Goal: Information Seeking & Learning: Learn about a topic

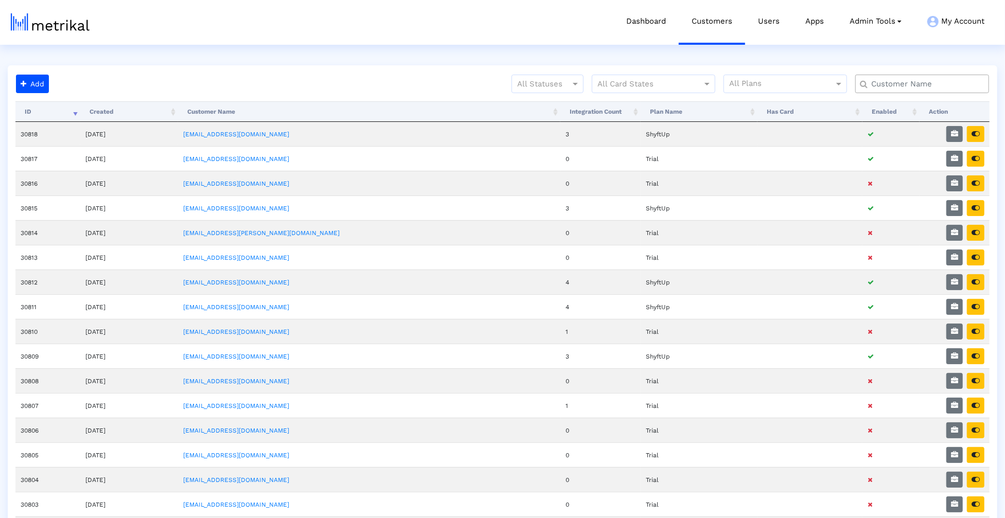
click at [882, 85] on input "text" at bounding box center [924, 84] width 121 height 11
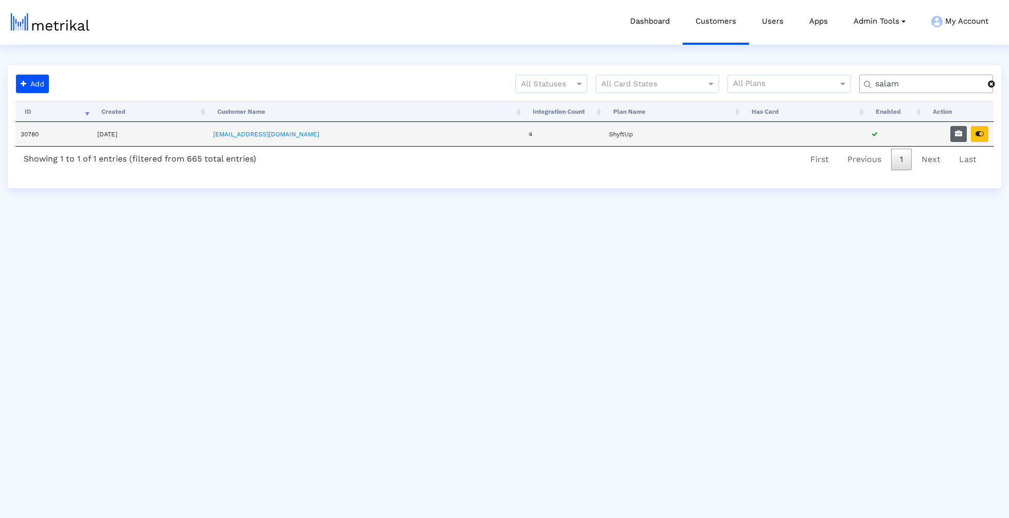
type input "salam"
click at [958, 130] on icon "button" at bounding box center [957, 133] width 7 height 7
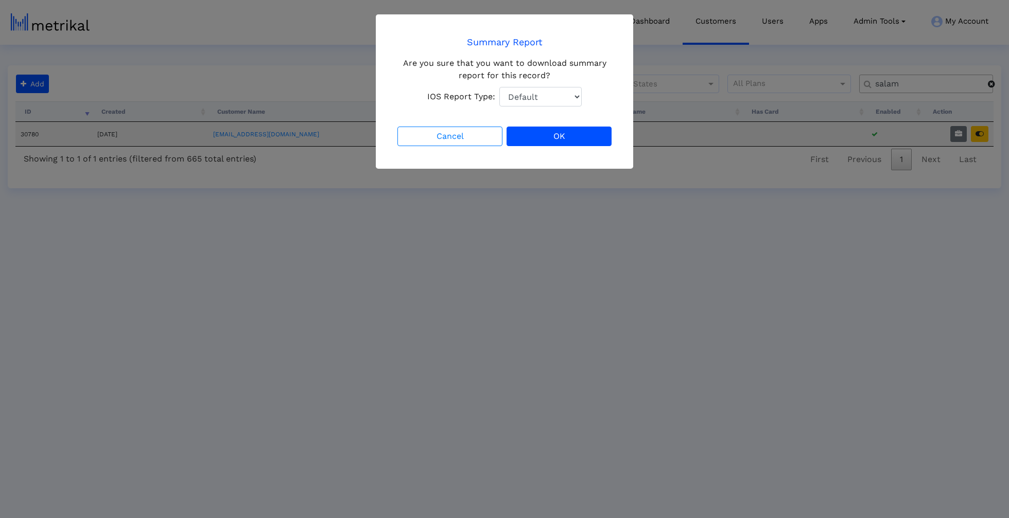
click at [556, 105] on select "Default Total Downloads New Downloads Redownloads" at bounding box center [540, 97] width 82 height 20
select select "1: 1"
click at [499, 87] on select "Default Total Downloads New Downloads Redownloads" at bounding box center [540, 97] width 82 height 20
click at [568, 144] on button "OK" at bounding box center [558, 137] width 105 height 20
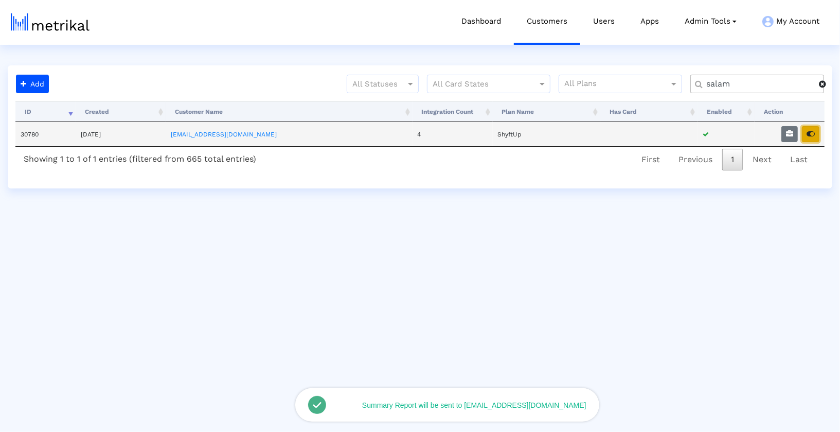
click at [816, 134] on button "button" at bounding box center [810, 134] width 17 height 16
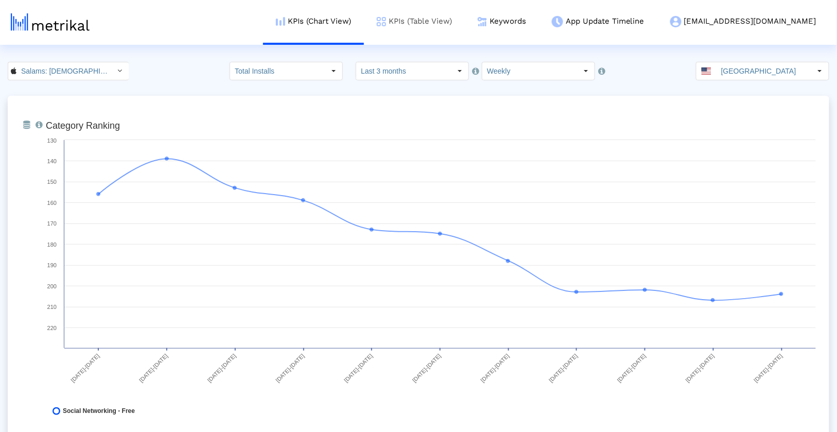
click at [461, 14] on link "KPIs (Table View)" at bounding box center [414, 21] width 101 height 43
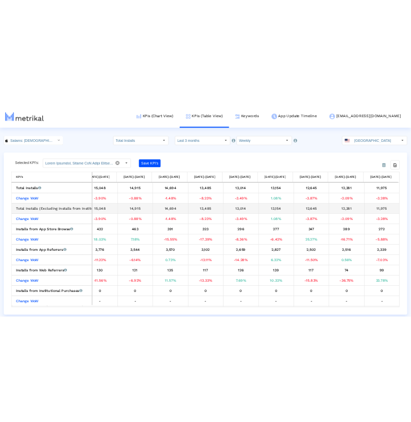
scroll to position [0, 311]
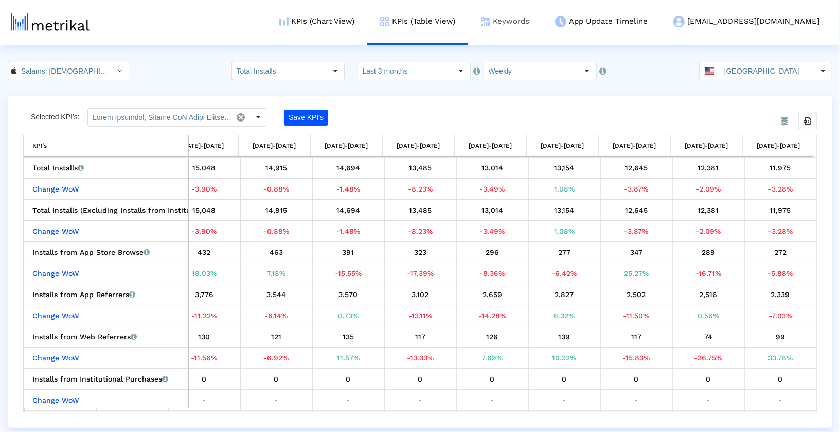
click at [542, 34] on link "Keywords" at bounding box center [505, 21] width 74 height 43
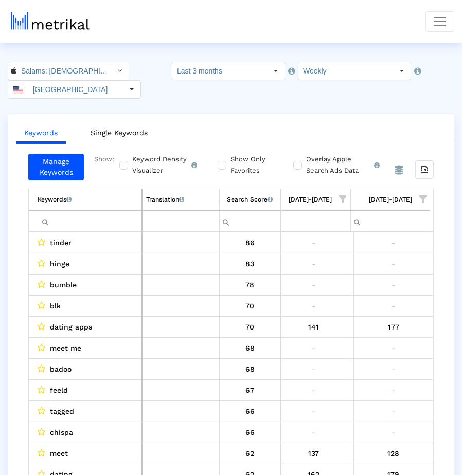
scroll to position [0, 888]
click at [421, 196] on span "Show filter options for column '08/17/25-08/23/25'" at bounding box center [422, 199] width 7 height 7
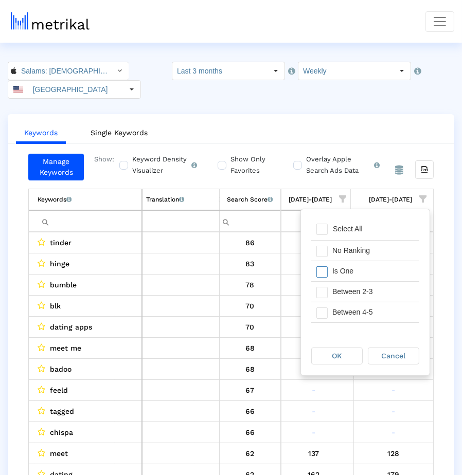
click at [355, 274] on div "Is One" at bounding box center [373, 271] width 92 height 20
click at [355, 289] on div "Between 2-3" at bounding box center [373, 292] width 92 height 20
click at [355, 306] on div "Between 4-5" at bounding box center [373, 313] width 92 height 20
click at [355, 355] on div "OK" at bounding box center [337, 356] width 50 height 16
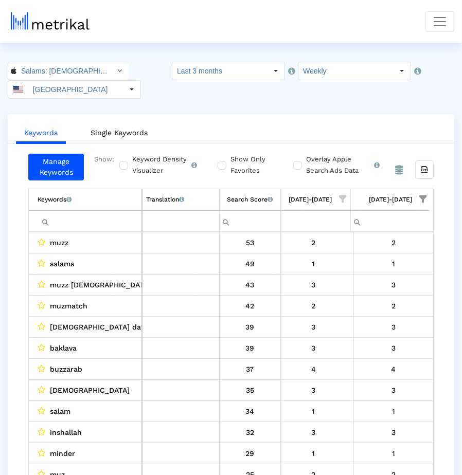
click at [421, 105] on crea-index "Salams: Halal Muslim Marriage < 965359176 > Select how far back from today you …" at bounding box center [231, 294] width 462 height 464
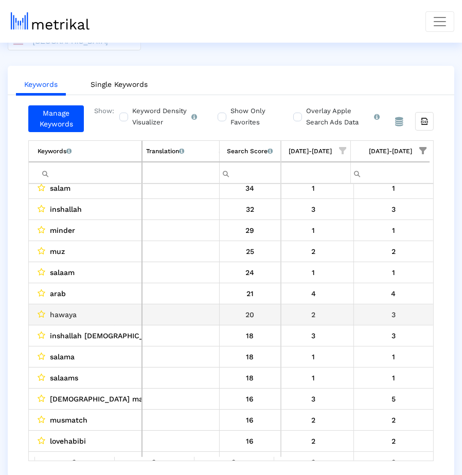
scroll to position [182, 0]
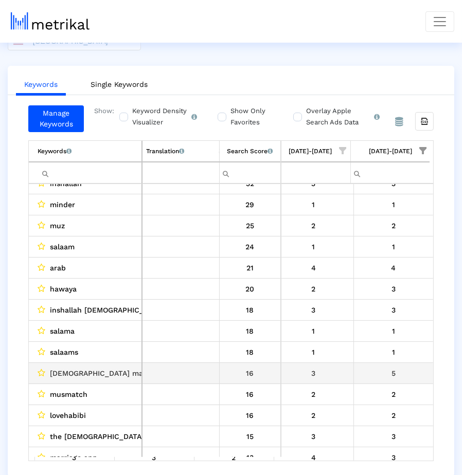
click at [392, 377] on td "5" at bounding box center [393, 373] width 80 height 21
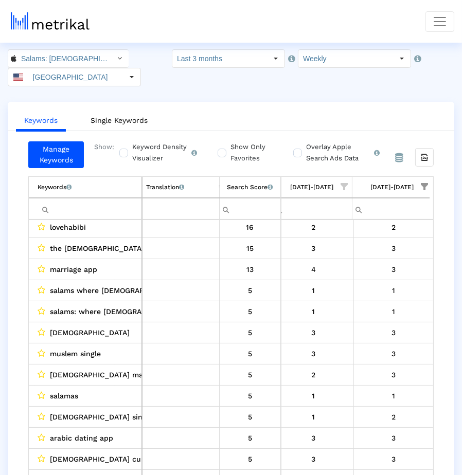
scroll to position [0, 0]
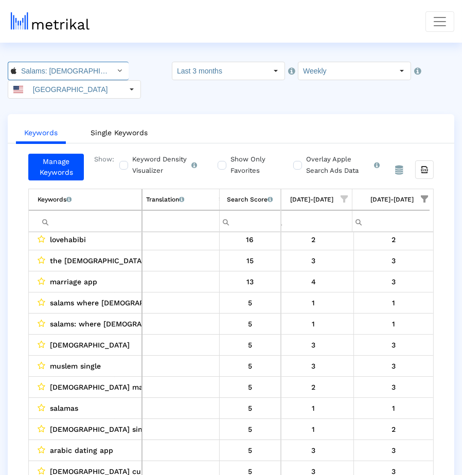
click at [73, 66] on input "Salams: Halal Muslim Marriage < 965359176 >" at bounding box center [62, 70] width 93 height 17
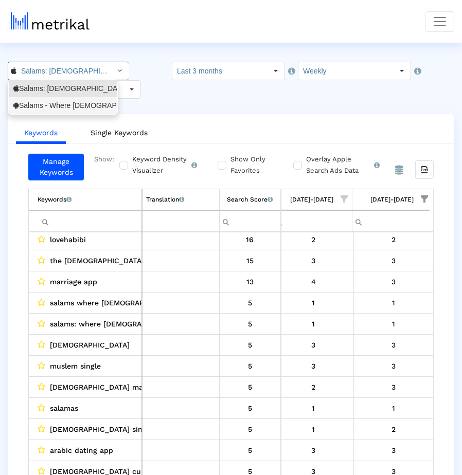
click at [72, 104] on div "Salams - Where Muslims Meet <com.minderapps.minder>" at bounding box center [62, 106] width 99 height 10
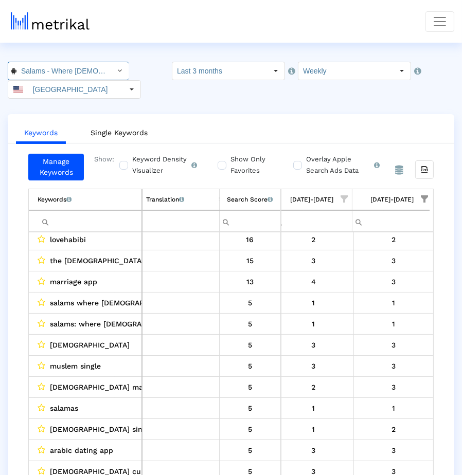
scroll to position [0, 114]
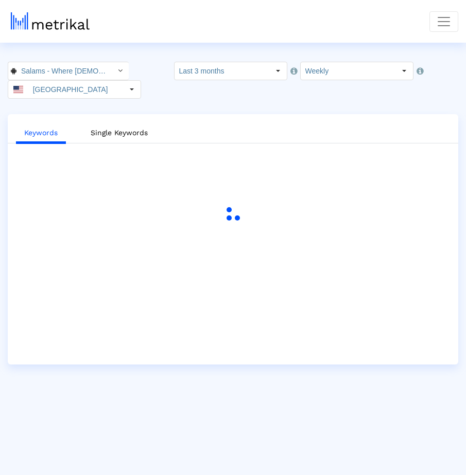
click at [257, 122] on ul "Keywords Single Keywords" at bounding box center [233, 131] width 450 height 24
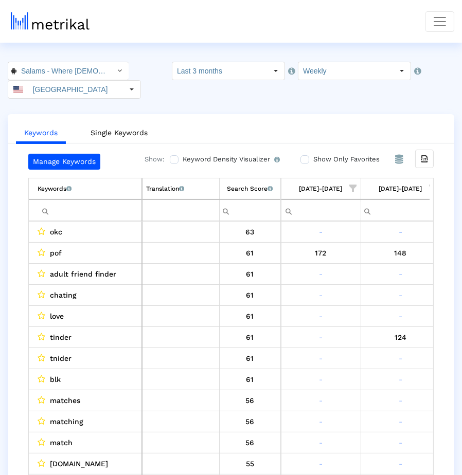
scroll to position [0, 888]
click at [426, 189] on span "Show filter options for column '08/17/25-08/23/25'" at bounding box center [422, 188] width 7 height 7
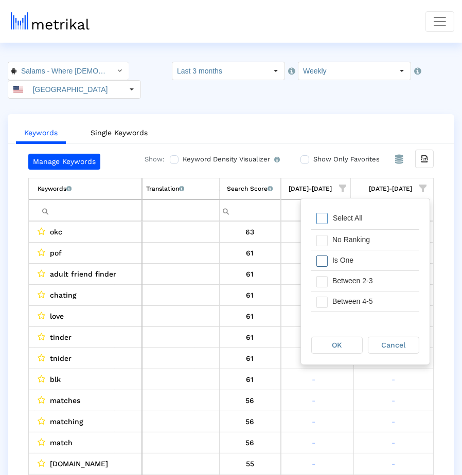
click at [388, 257] on div "Is One" at bounding box center [373, 261] width 92 height 20
click at [384, 289] on div "Between 2-3" at bounding box center [373, 281] width 92 height 20
click at [383, 308] on div "Between 4-5" at bounding box center [373, 302] width 92 height 20
click at [339, 350] on div "OK" at bounding box center [337, 346] width 50 height 16
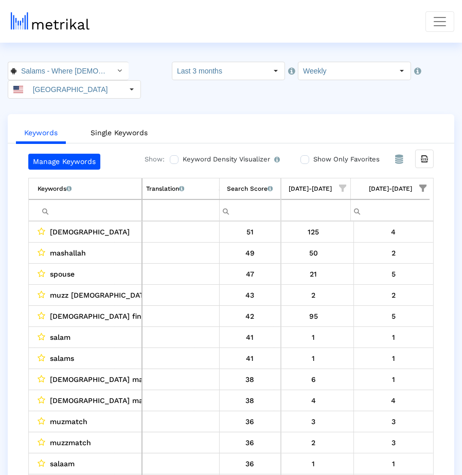
scroll to position [9, 0]
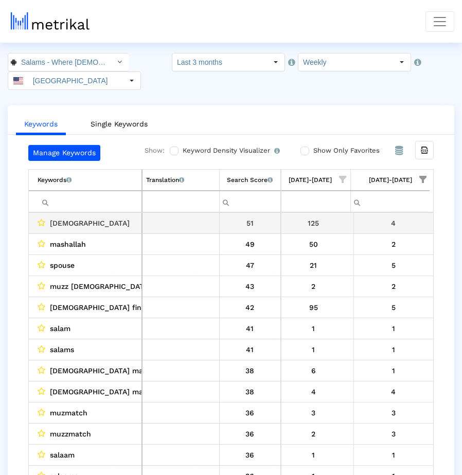
click at [347, 222] on td "125" at bounding box center [314, 223] width 80 height 21
click at [348, 221] on td "125" at bounding box center [314, 223] width 80 height 21
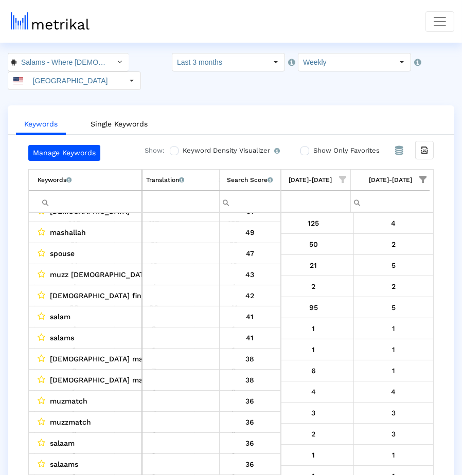
scroll to position [0, 0]
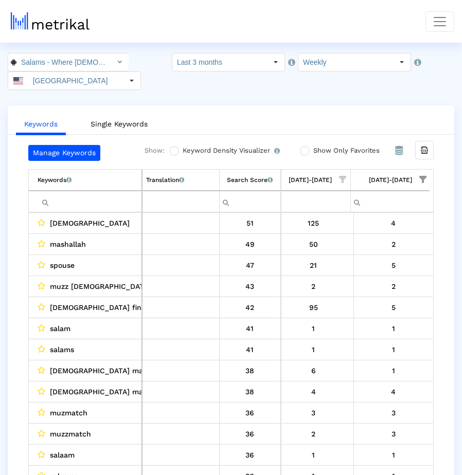
click at [54, 244] on span "mashallah" at bounding box center [68, 244] width 36 height 13
click at [68, 261] on span "spouse" at bounding box center [62, 265] width 25 height 13
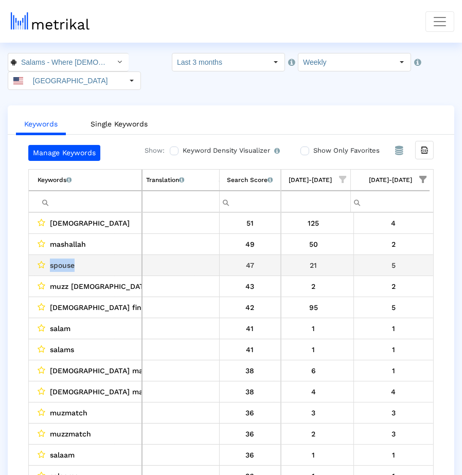
click at [68, 261] on span "spouse" at bounding box center [62, 265] width 25 height 13
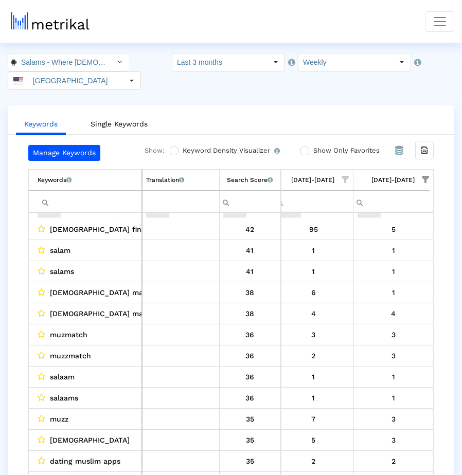
scroll to position [96, 0]
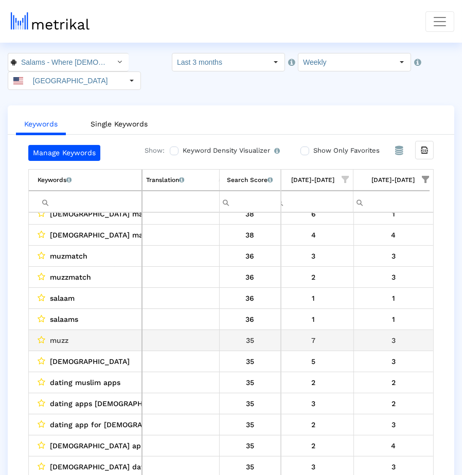
click at [329, 338] on div "7" at bounding box center [314, 340] width 72 height 13
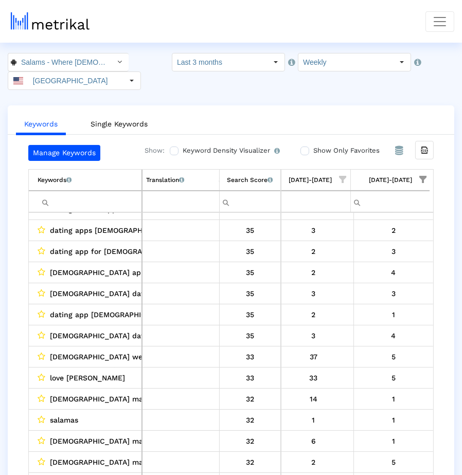
click at [81, 205] on input "Filter cell" at bounding box center [90, 201] width 104 height 17
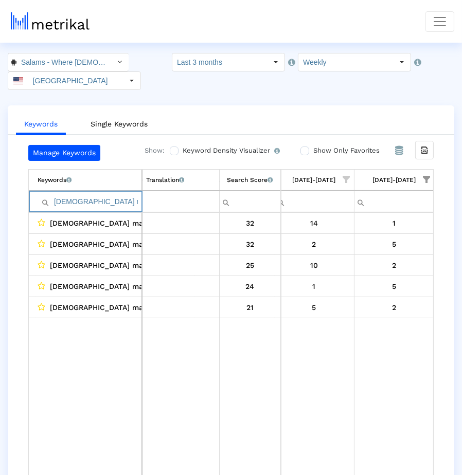
type input "muslim mar"
click at [428, 176] on span "Show filter options for column '08/17/25-08/23/25'" at bounding box center [426, 179] width 7 height 7
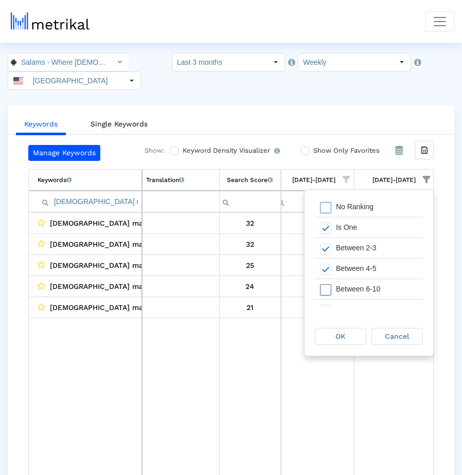
click at [356, 290] on div "Between 6-10" at bounding box center [377, 289] width 92 height 20
click at [347, 330] on div "OK" at bounding box center [340, 337] width 50 height 16
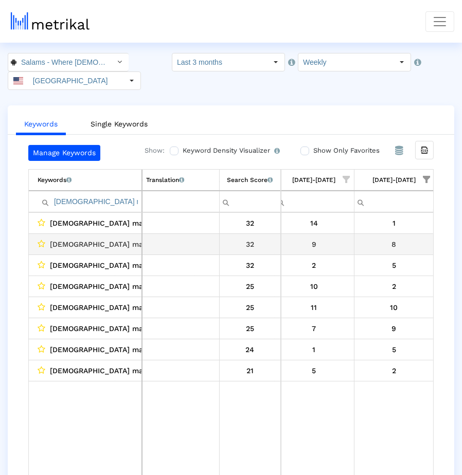
click at [364, 241] on div "8" at bounding box center [394, 244] width 73 height 13
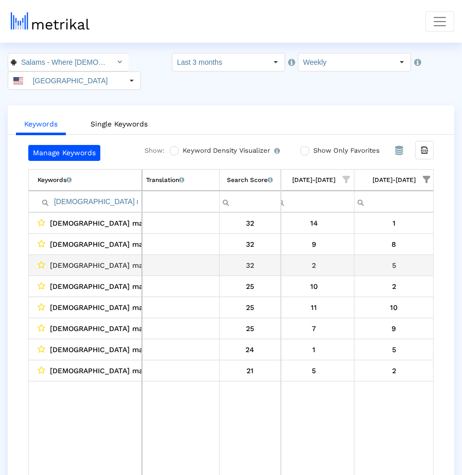
click at [414, 259] on div "5" at bounding box center [394, 265] width 73 height 13
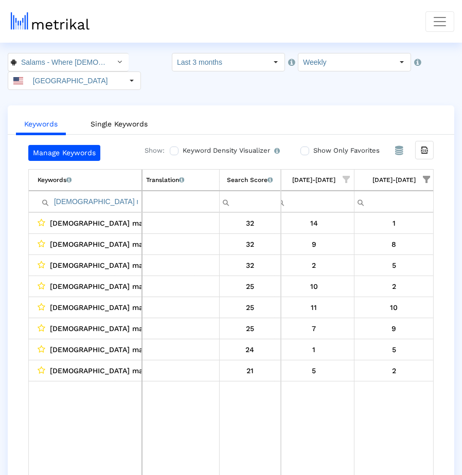
click at [395, 390] on td "Data grid" at bounding box center [394, 434] width 80 height 107
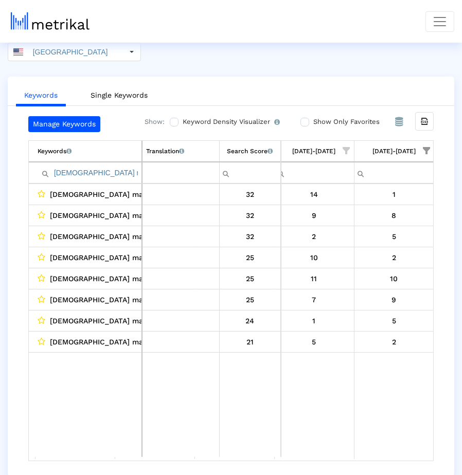
click at [352, 378] on td "Data grid" at bounding box center [314, 405] width 80 height 107
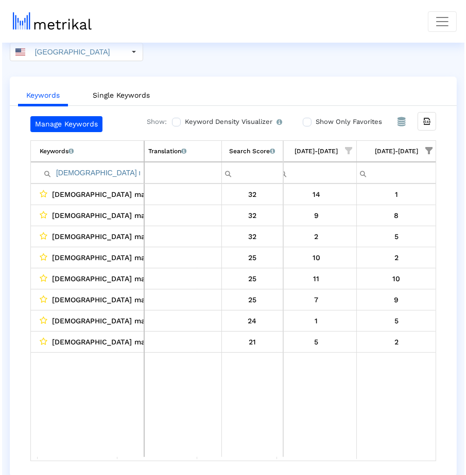
scroll to position [0, 0]
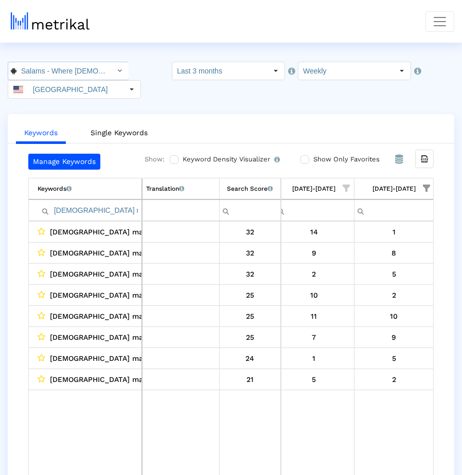
click at [62, 74] on input "Salams - Where Muslims Meet < com.minderapps.minder >" at bounding box center [62, 70] width 93 height 17
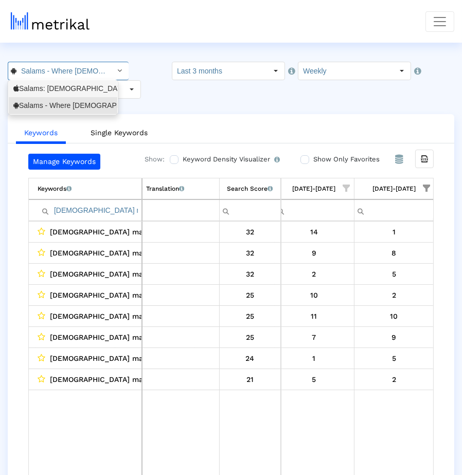
click at [53, 90] on div "Salams: Halal Muslim Marriage <965359176>" at bounding box center [62, 89] width 99 height 10
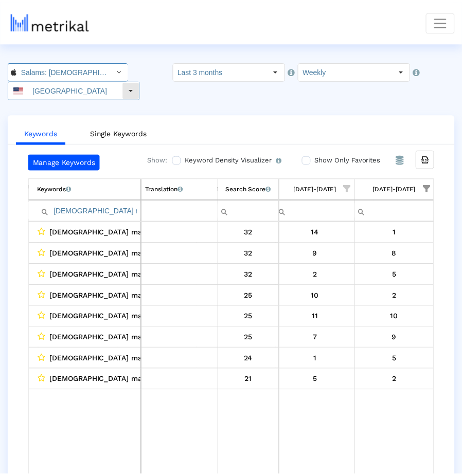
scroll to position [0, 73]
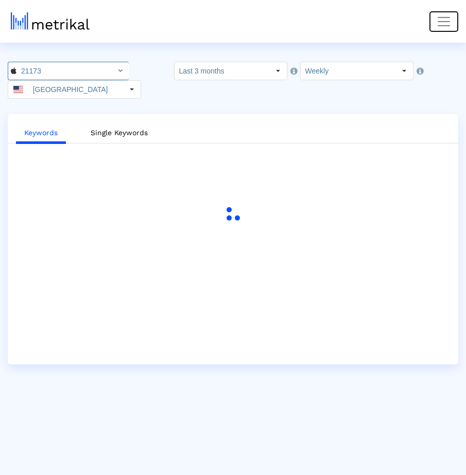
click at [445, 21] on span "Toggle navigation" at bounding box center [443, 21] width 15 height 15
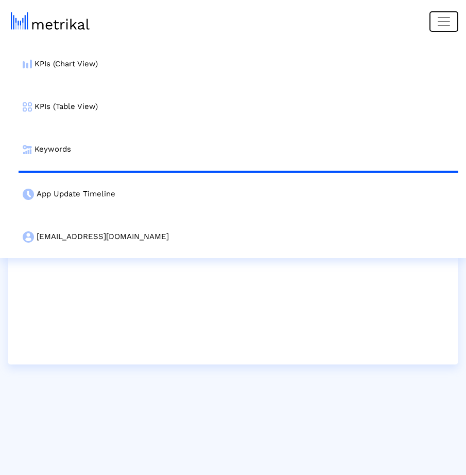
click at [440, 25] on span "Toggle navigation" at bounding box center [443, 21] width 15 height 15
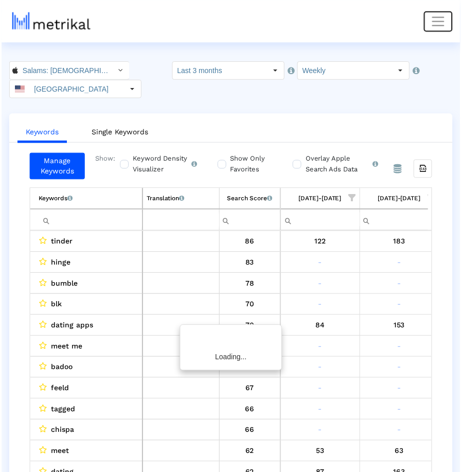
scroll to position [0, 888]
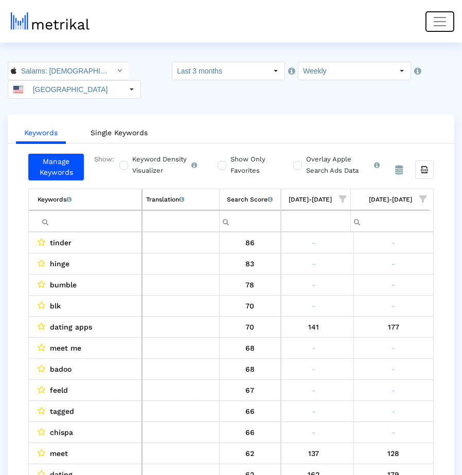
click at [443, 24] on span "Toggle navigation" at bounding box center [439, 21] width 15 height 15
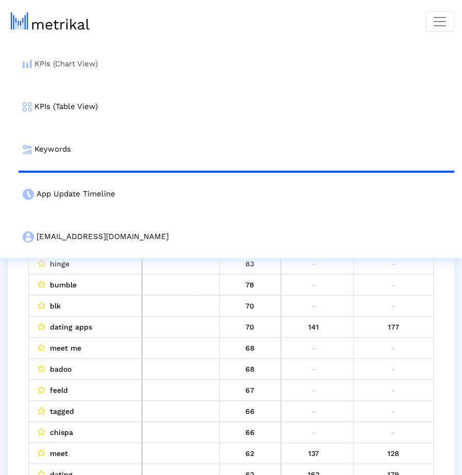
click at [384, 61] on link "KPIs (Chart View)" at bounding box center [237, 64] width 436 height 43
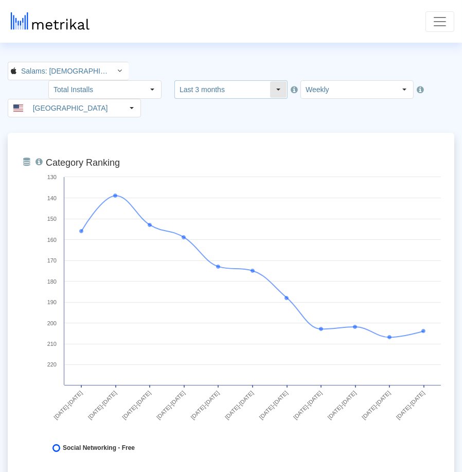
click at [269, 81] on input "Last 3 months" at bounding box center [222, 89] width 95 height 17
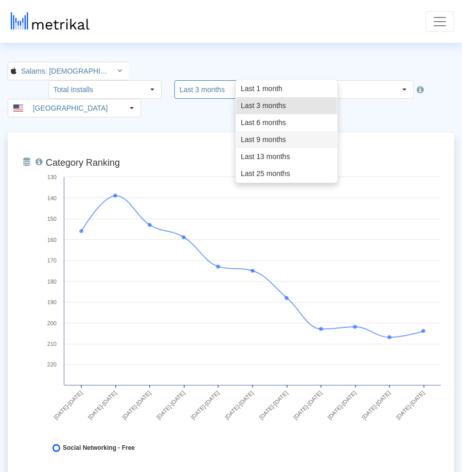
click at [280, 140] on div "Last 9 months" at bounding box center [286, 139] width 101 height 17
type input "Last 9 months"
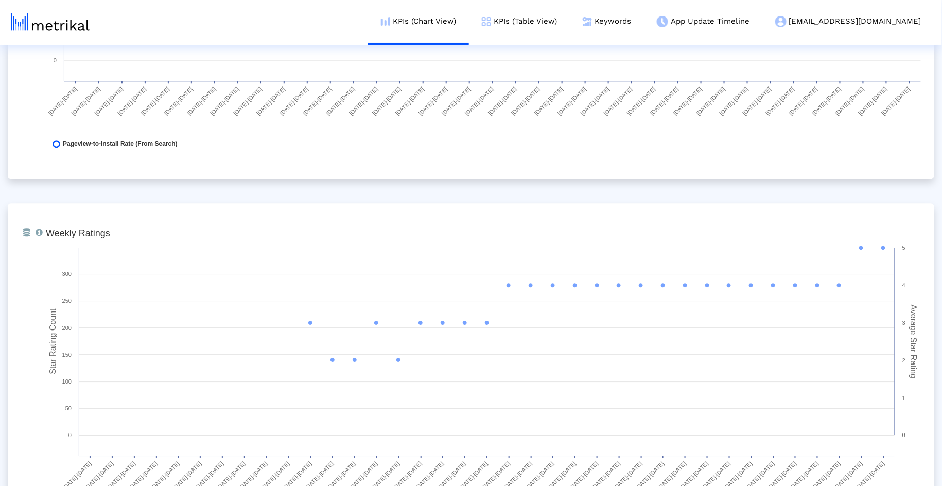
scroll to position [2586, 0]
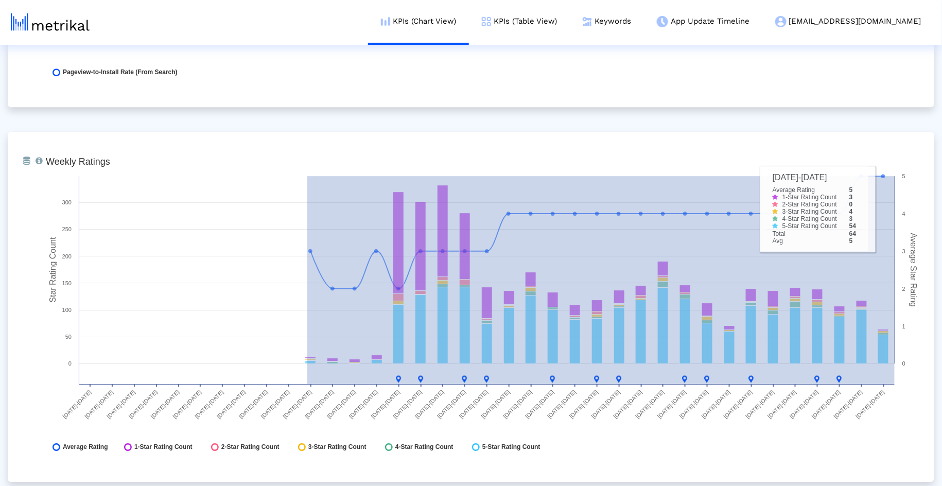
drag, startPoint x: 307, startPoint y: 228, endPoint x: 916, endPoint y: 210, distance: 609.5
click at [840, 210] on rect at bounding box center [483, 306] width 885 height 309
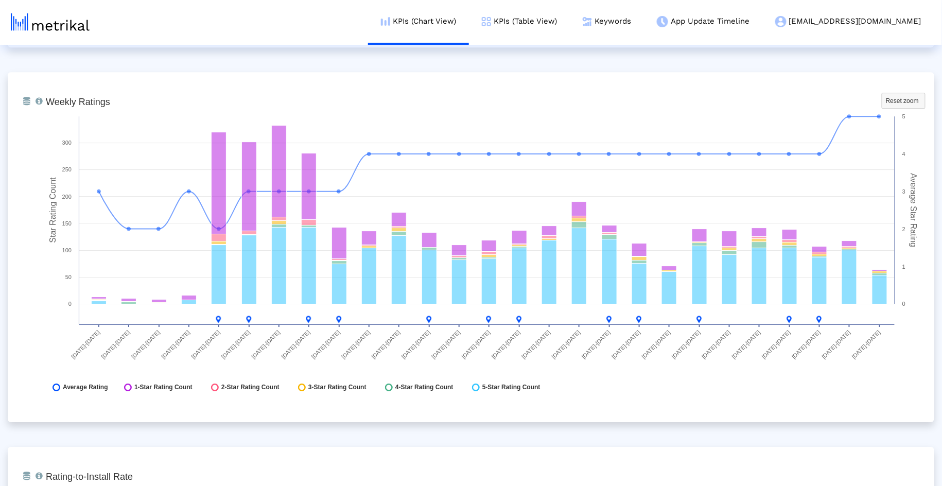
scroll to position [2648, 0]
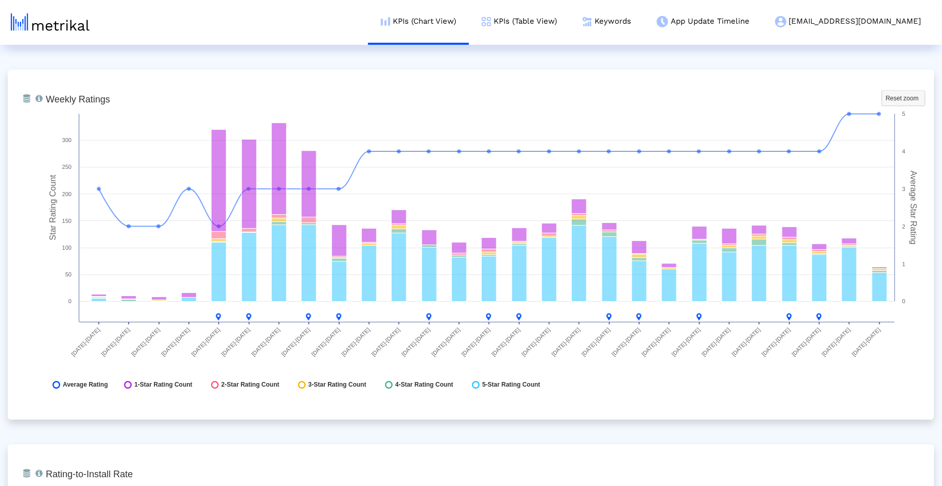
click at [840, 370] on rect at bounding box center [483, 244] width 885 height 309
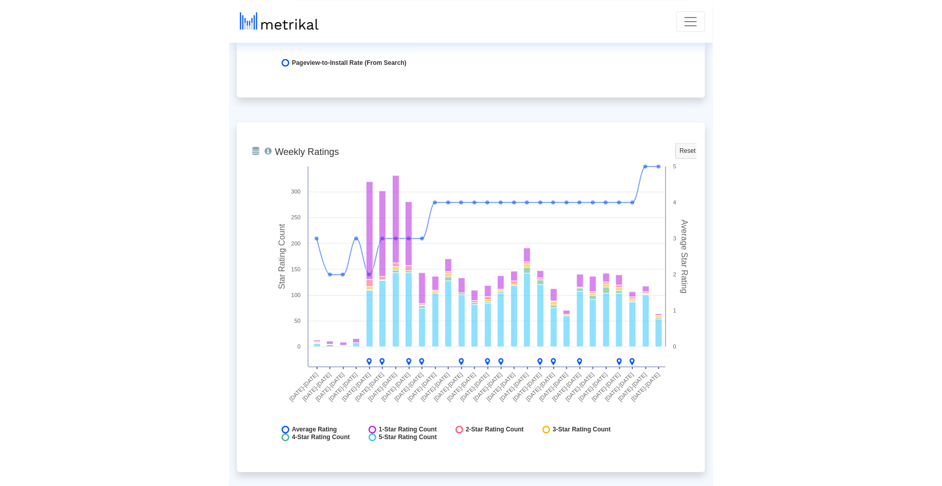
scroll to position [2614, 0]
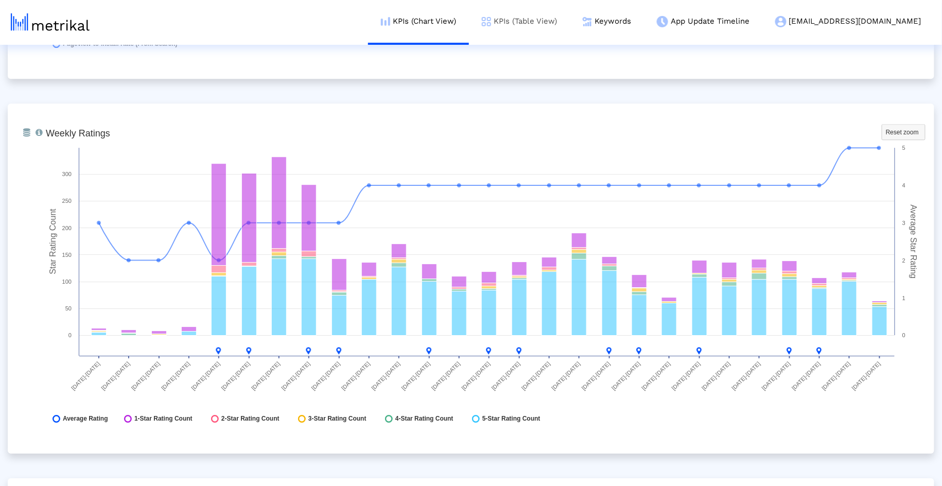
click at [570, 29] on link "KPIs (Table View)" at bounding box center [519, 21] width 101 height 43
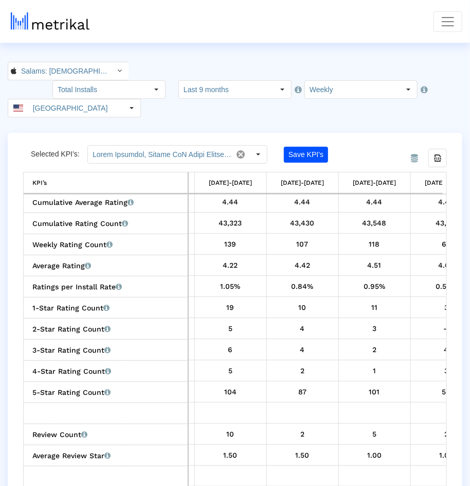
scroll to position [0, 2236]
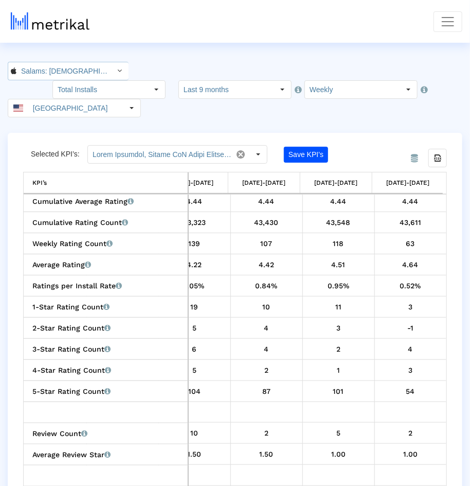
click at [91, 63] on input "Salams: Halal Muslim Marriage < 965359176 >" at bounding box center [62, 70] width 93 height 17
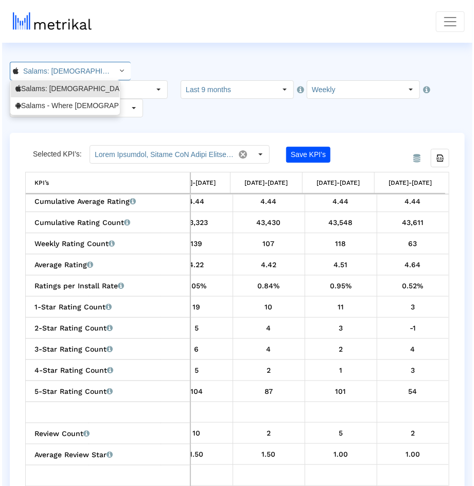
scroll to position [0, 73]
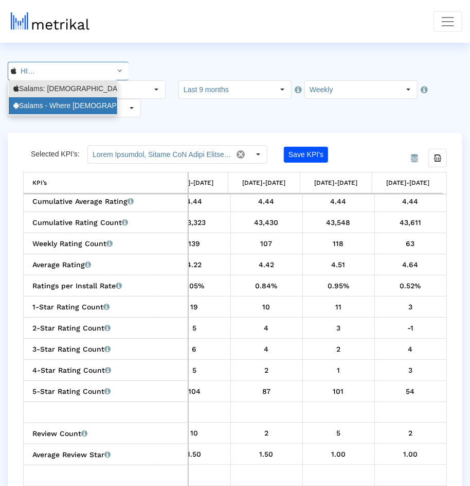
click at [85, 103] on div "Salams - Where Muslims Meet <com.minderapps.minder>" at bounding box center [62, 106] width 99 height 10
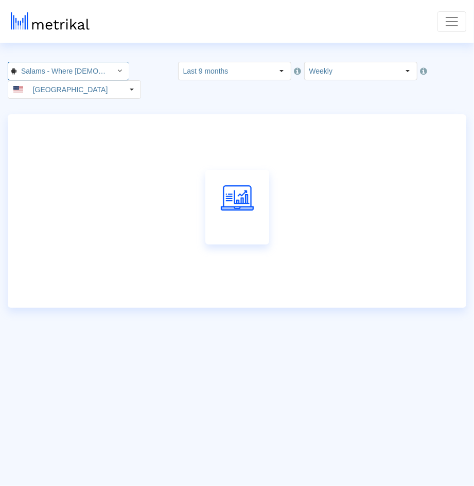
scroll to position [0, 114]
click at [450, 26] on span "Toggle navigation" at bounding box center [451, 21] width 15 height 15
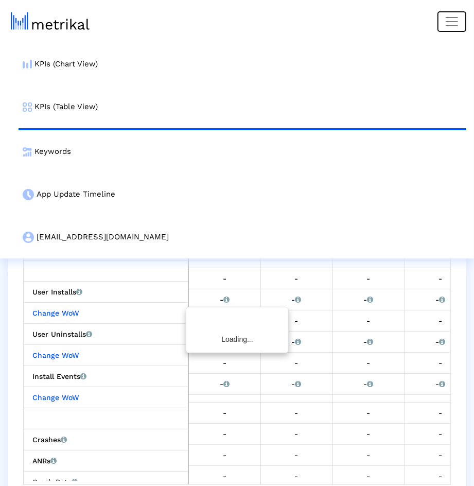
click at [450, 26] on span "Toggle navigation" at bounding box center [451, 21] width 15 height 15
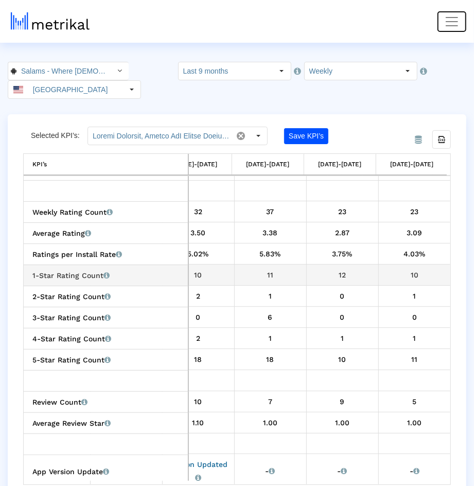
scroll to position [0, 2397]
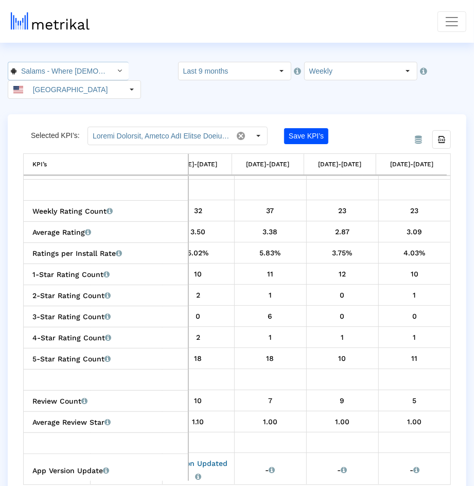
click at [61, 68] on input "Salams - Where Muslims Meet < com.minderapps.minder >" at bounding box center [62, 70] width 93 height 17
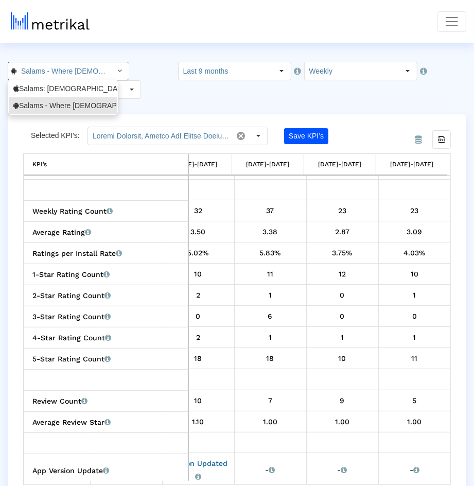
click at [61, 68] on input "Salams - Where Muslims Meet < com.minderapps.minder >" at bounding box center [62, 70] width 93 height 17
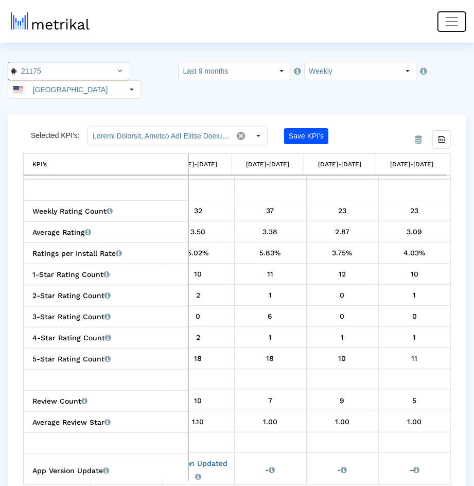
click at [454, 11] on button "Toggle navigation" at bounding box center [451, 21] width 29 height 21
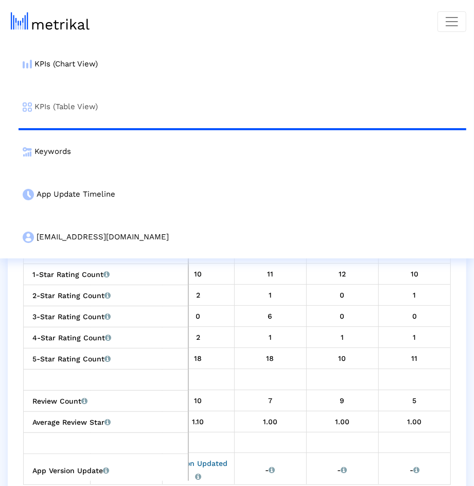
click at [218, 104] on link "KPIs (Table View)" at bounding box center [243, 106] width 448 height 43
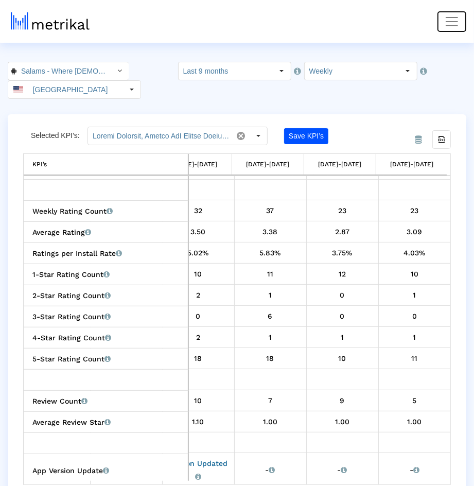
click at [454, 19] on span "Toggle navigation" at bounding box center [451, 21] width 15 height 15
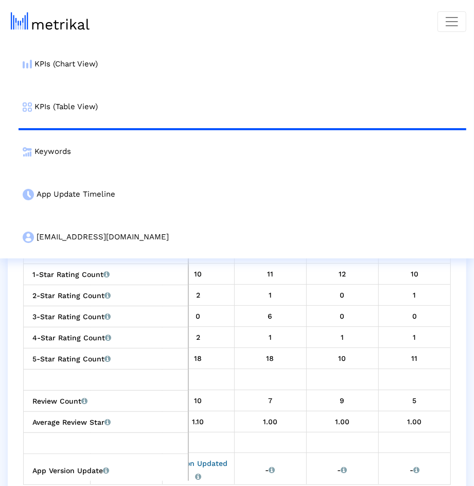
click at [323, 38] on nav "KPIs (Chart View) KPIs (Table View) Keywords App Update Timeline salams@shyftup…" at bounding box center [237, 129] width 474 height 258
click at [308, 51] on link "KPIs (Chart View)" at bounding box center [243, 64] width 448 height 43
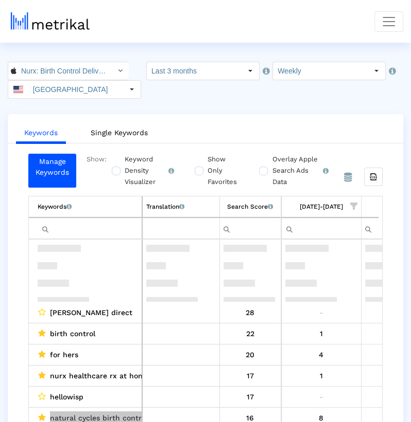
scroll to position [101, 0]
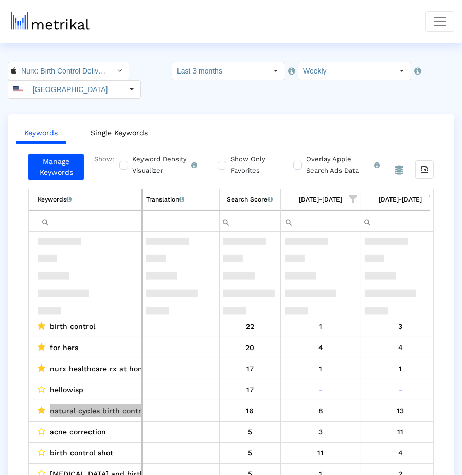
scroll to position [102, 0]
